Goal: Register for event/course

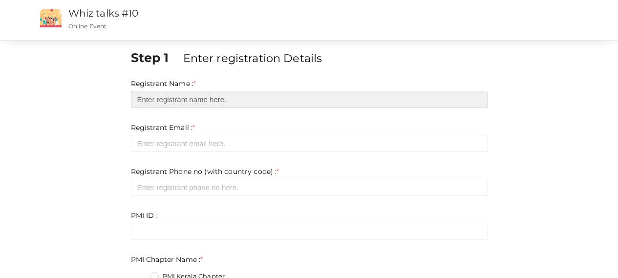
click at [229, 103] on input "text" at bounding box center [309, 99] width 357 height 17
type input "[PERSON_NAME] B [PERSON_NAME]"
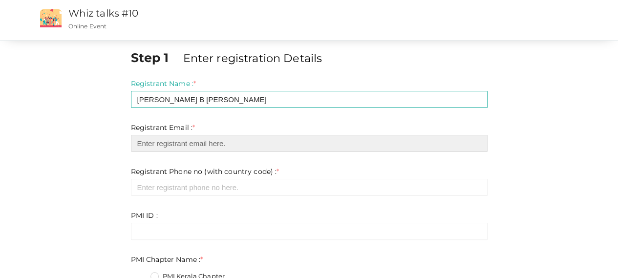
click at [215, 141] on input "email" at bounding box center [309, 143] width 357 height 17
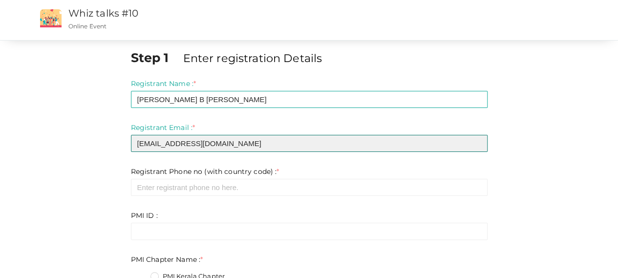
type input "[EMAIL_ADDRESS][DOMAIN_NAME]"
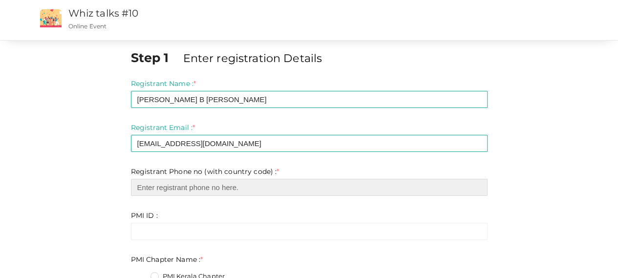
click at [220, 190] on input "number" at bounding box center [309, 187] width 357 height 17
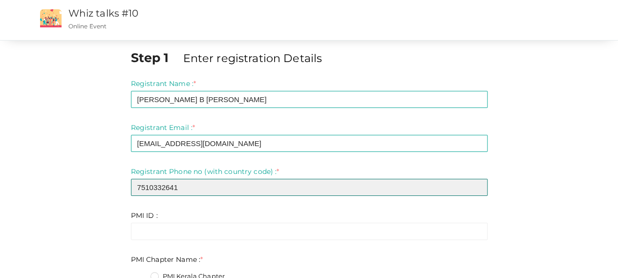
type input "7510332641"
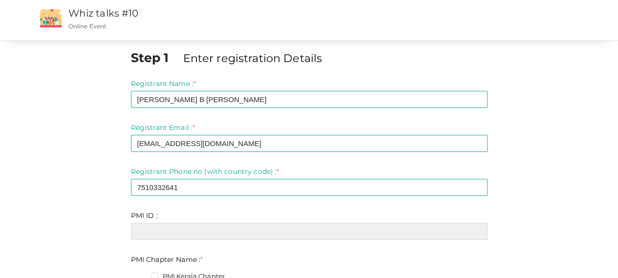
click at [187, 231] on input "text" at bounding box center [309, 231] width 357 height 17
paste input "2360557"
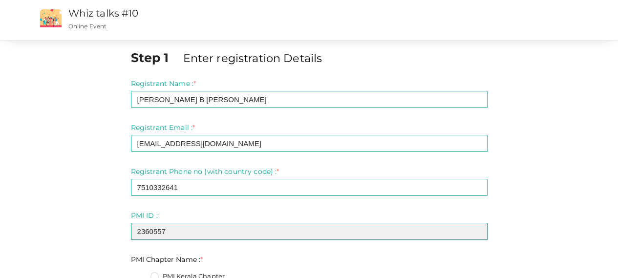
type input "2360557"
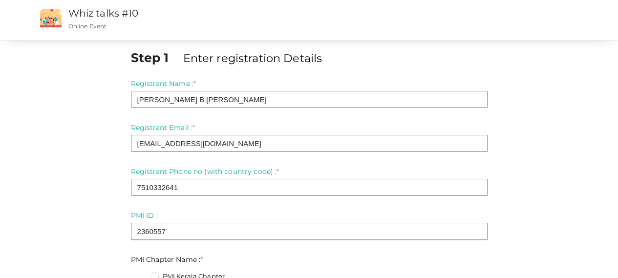
click at [300, 249] on form "Registrant Name : * [PERSON_NAME] B [PERSON_NAME] Required. Invalid email Inval…" at bounding box center [309, 250] width 357 height 342
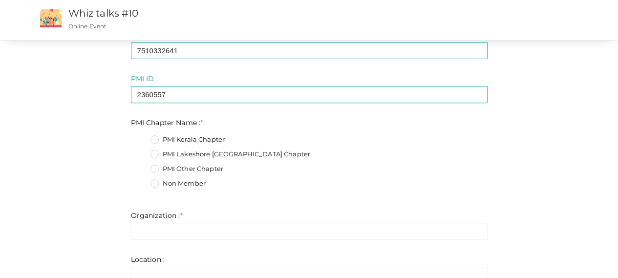
scroll to position [176, 0]
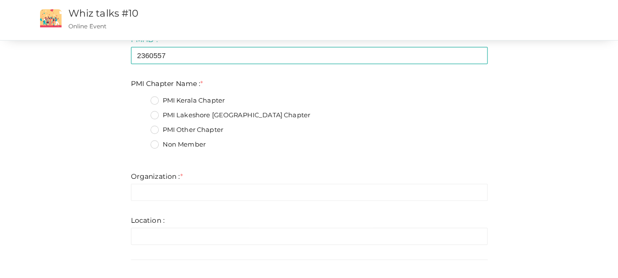
click at [155, 106] on div "PMI Kerala Chapter" at bounding box center [318, 102] width 337 height 12
click at [155, 103] on label "PMI Kerala Chapter" at bounding box center [187, 101] width 75 height 10
click at [141, 98] on Name\+0 "PMI Kerala Chapter" at bounding box center [141, 98] width 0 height 0
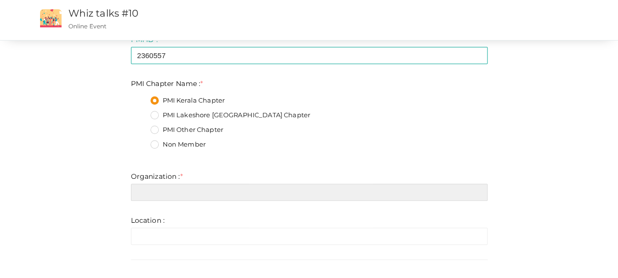
click at [173, 192] on input "text" at bounding box center [309, 192] width 357 height 17
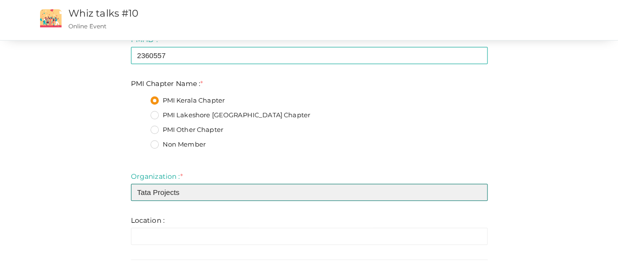
type input "Tata Projects"
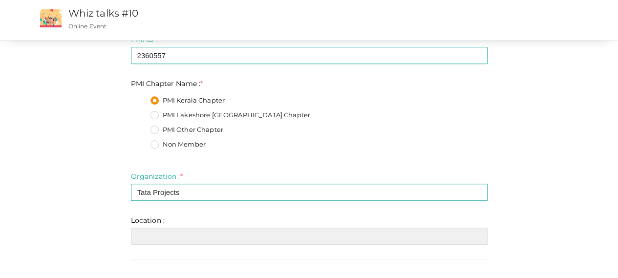
click at [184, 235] on input "text" at bounding box center [309, 236] width 357 height 17
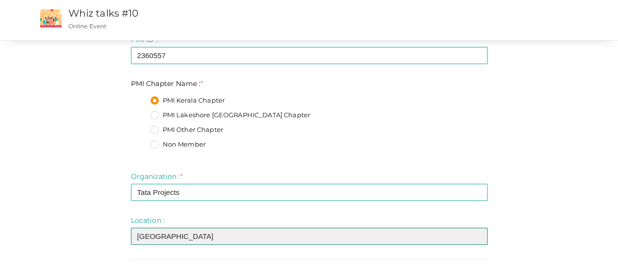
type input "[GEOGRAPHIC_DATA]"
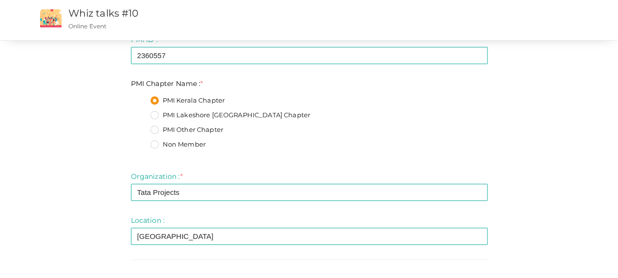
click at [26, 187] on div "Step 1 Enter registration Details Registrant Name : * [PERSON_NAME] B [PERSON_N…" at bounding box center [309, 121] width 572 height 497
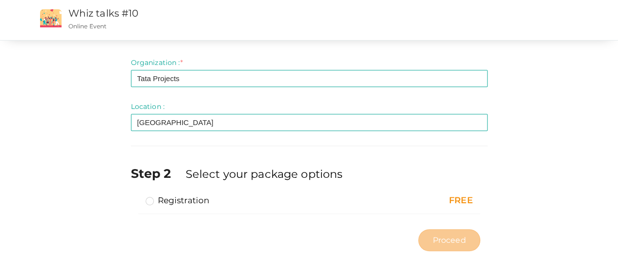
scroll to position [291, 0]
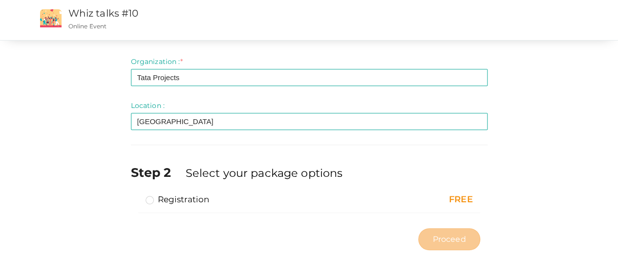
click at [151, 202] on label "Registration" at bounding box center [178, 199] width 64 height 12
click at [136, 195] on input "Registration" at bounding box center [136, 195] width 0 height 0
click at [448, 235] on span "Proceed" at bounding box center [448, 239] width 33 height 11
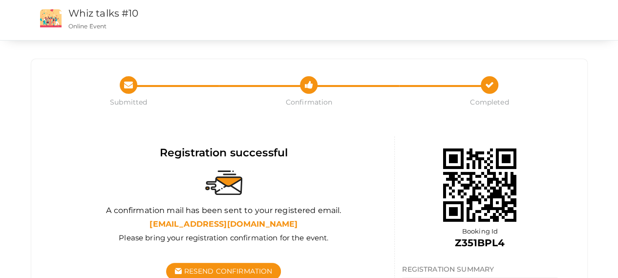
click at [371, 183] on div at bounding box center [224, 182] width 327 height 45
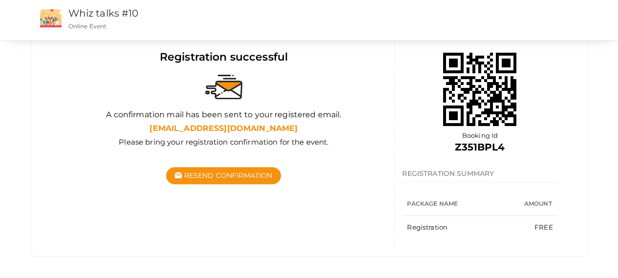
scroll to position [98, 0]
